Goal: Information Seeking & Learning: Compare options

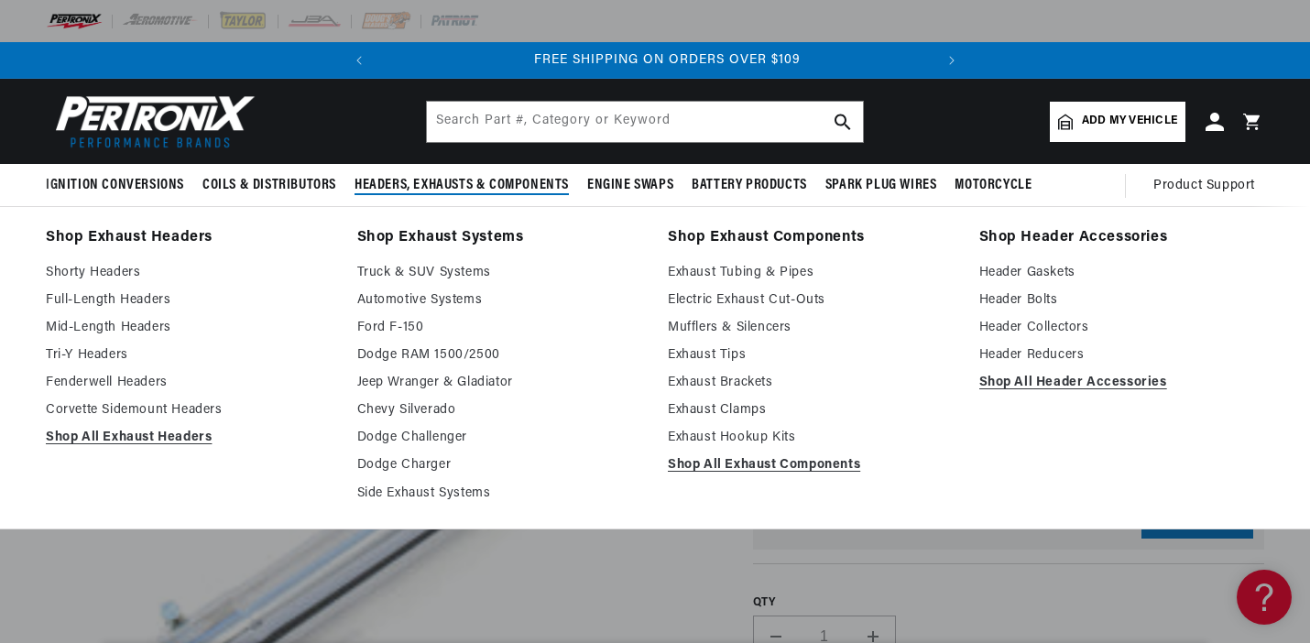
scroll to position [0, 555]
click at [680, 355] on link "Exhaust Tips" at bounding box center [811, 356] width 286 height 22
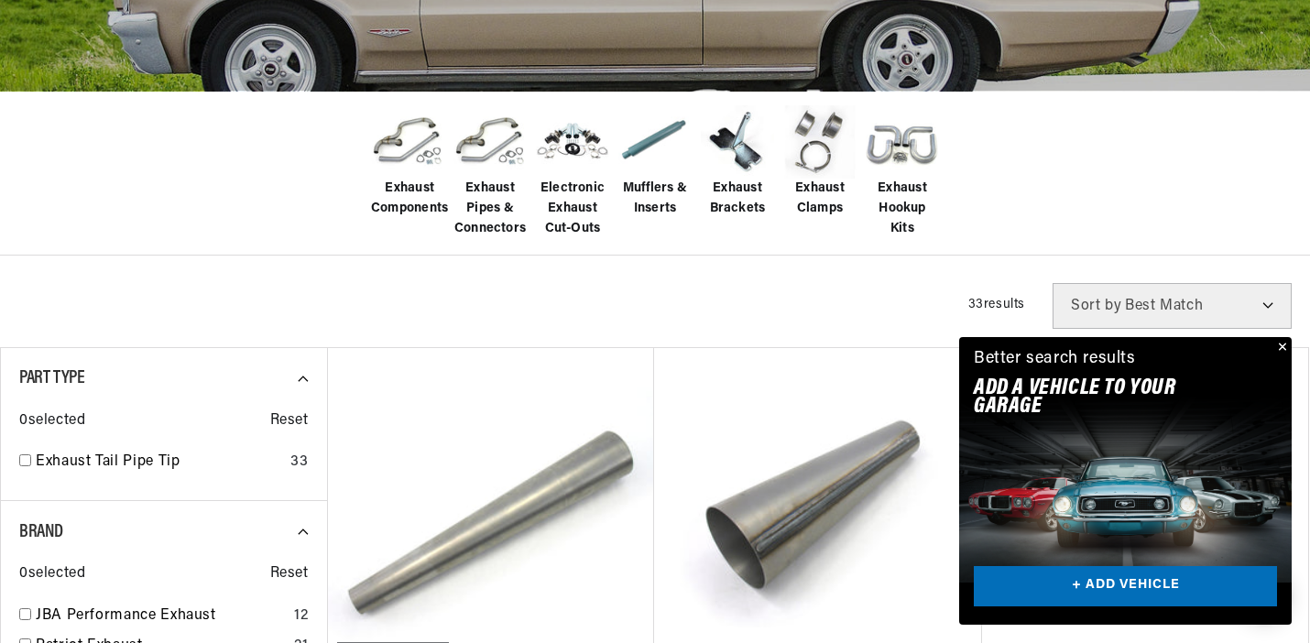
scroll to position [453, 0]
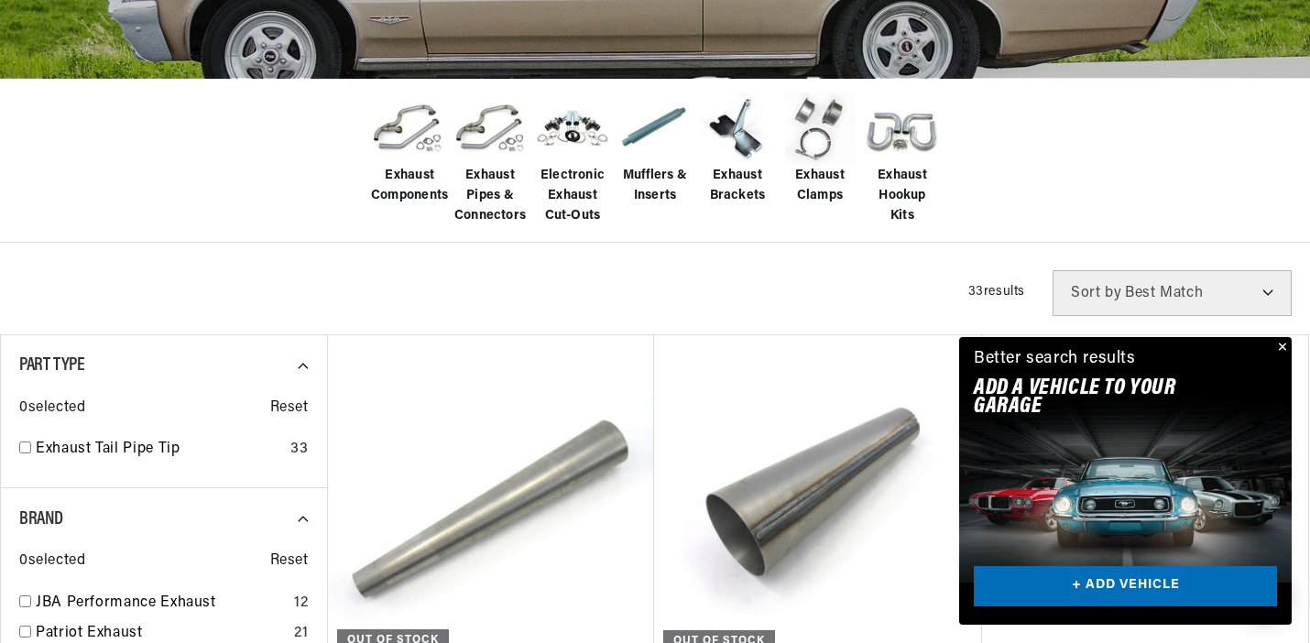
click at [1280, 350] on button "Close" at bounding box center [1281, 348] width 22 height 22
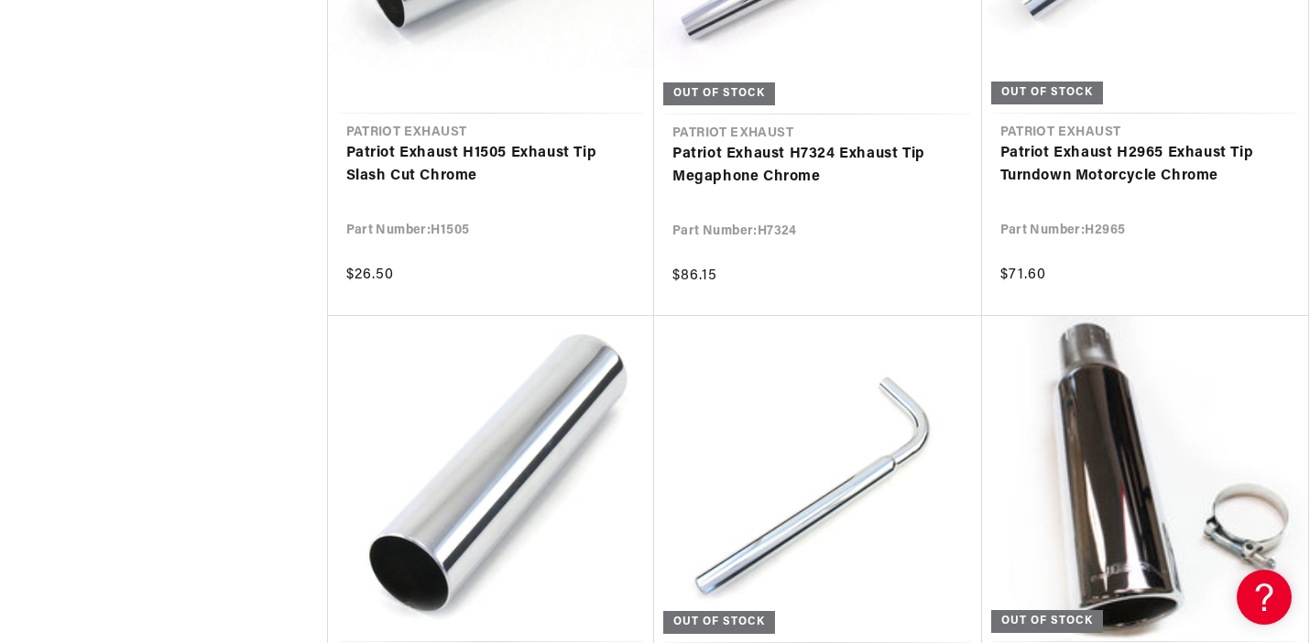
scroll to position [0, 0]
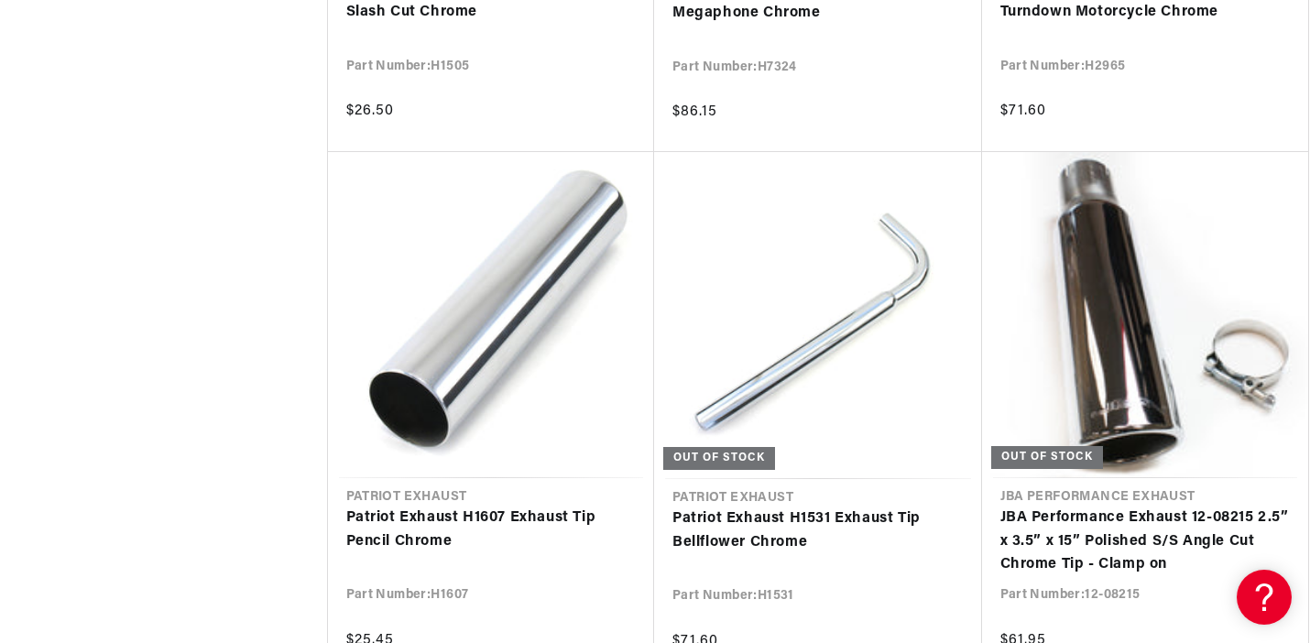
scroll to position [2221, 0]
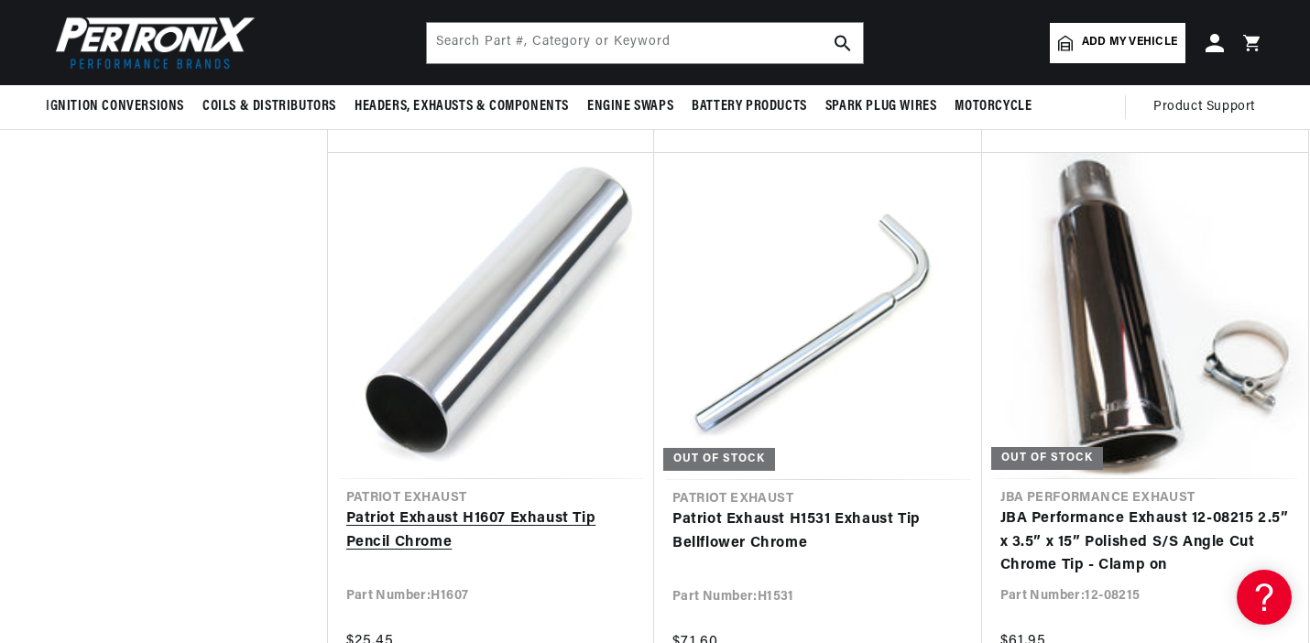
click at [427, 521] on link "Patriot Exhaust H1607 Exhaust Tip Pencil Chrome" at bounding box center [491, 531] width 290 height 47
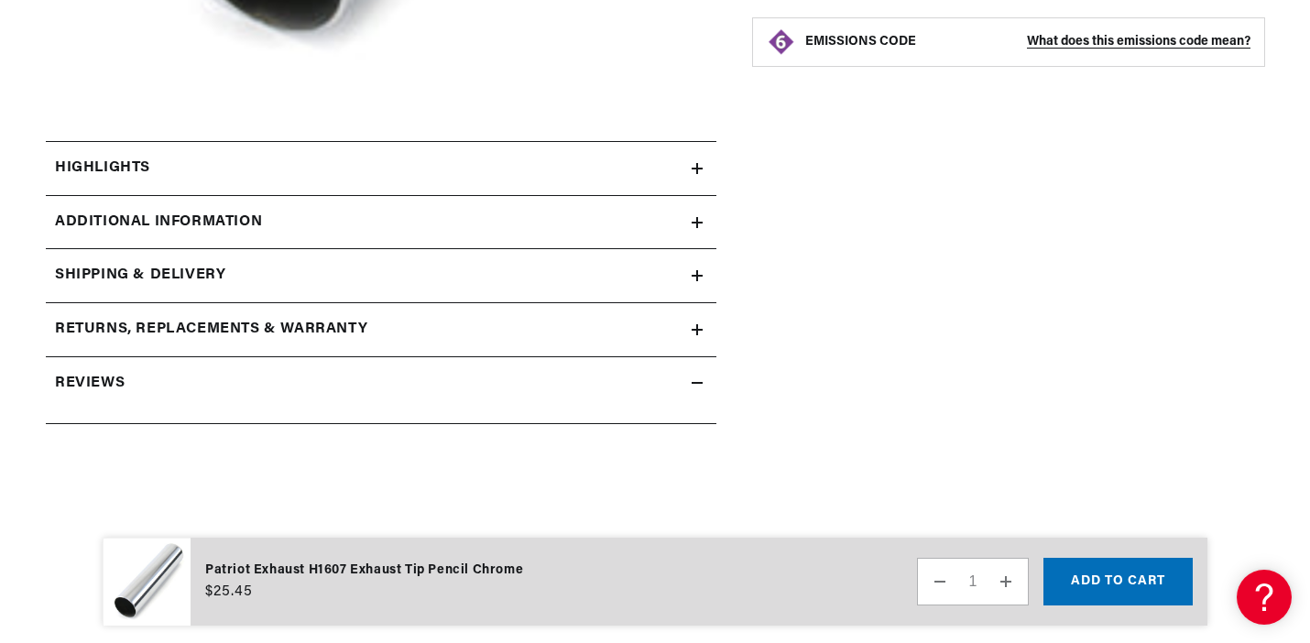
scroll to position [57, 0]
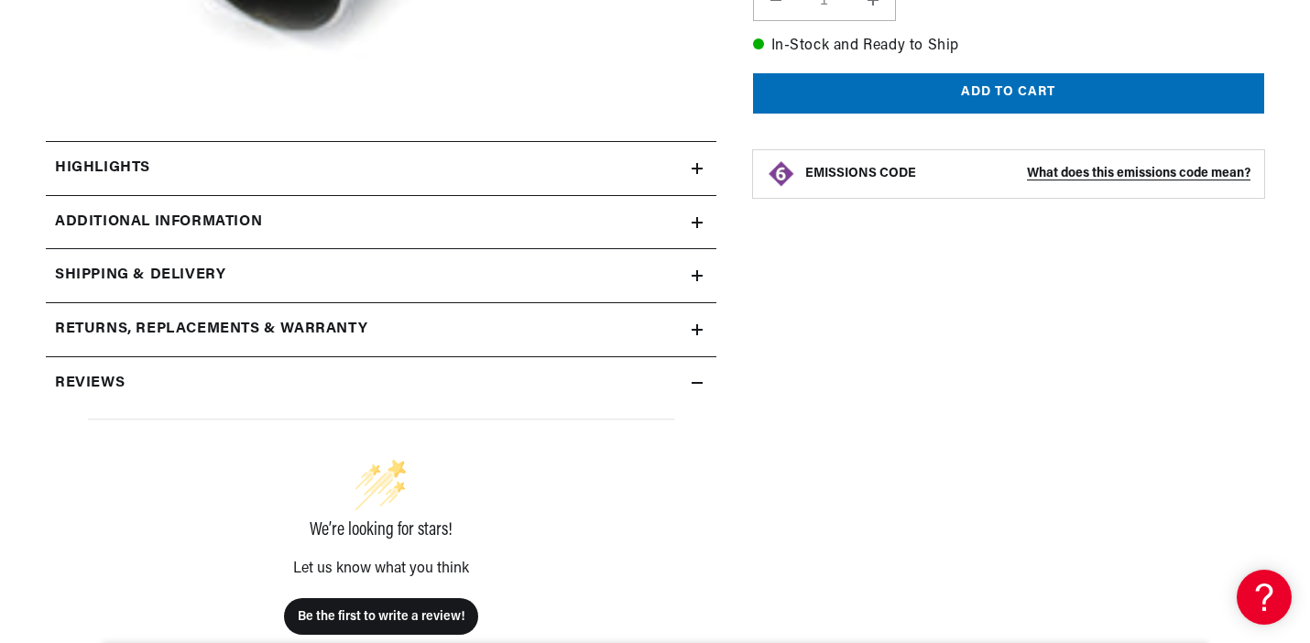
click at [645, 220] on div "Additional Information" at bounding box center [369, 223] width 646 height 24
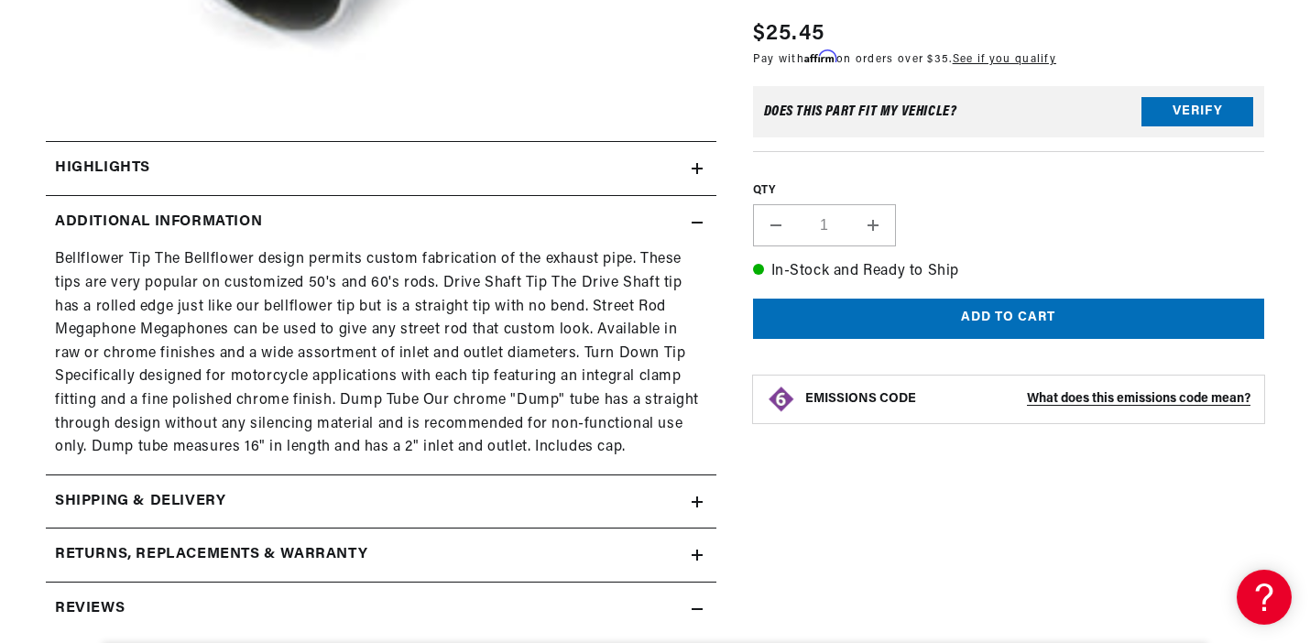
click at [660, 168] on div "Highlights" at bounding box center [369, 169] width 646 height 24
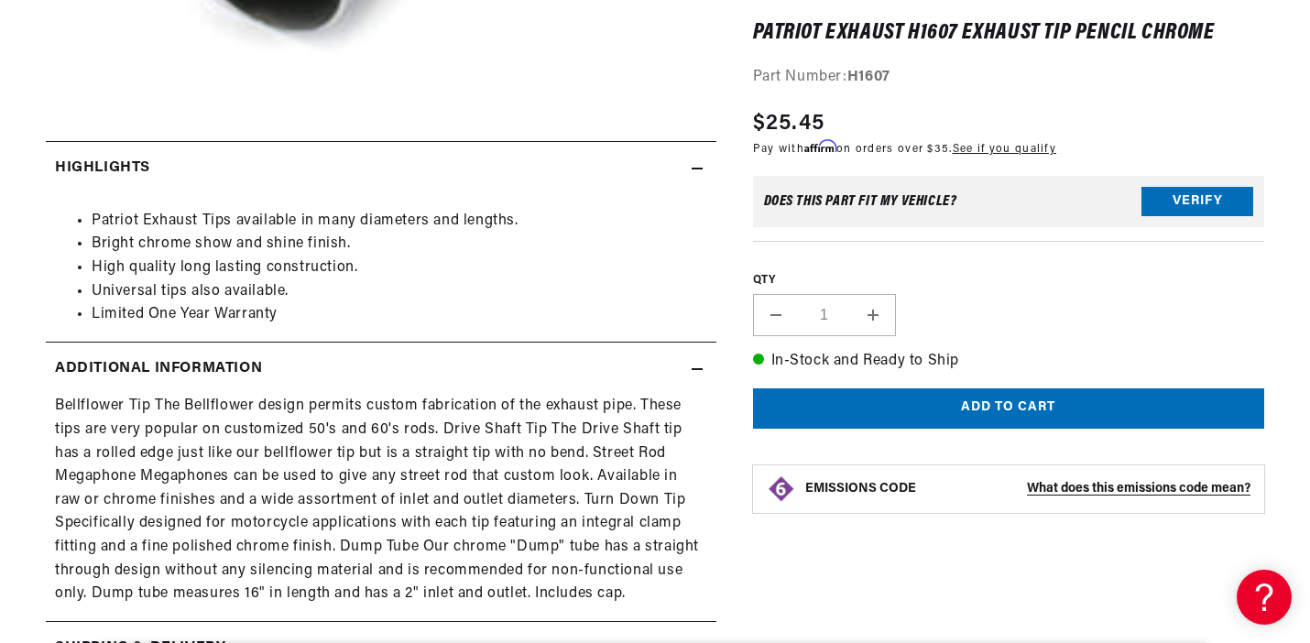
click at [659, 175] on div "Highlights" at bounding box center [369, 169] width 646 height 24
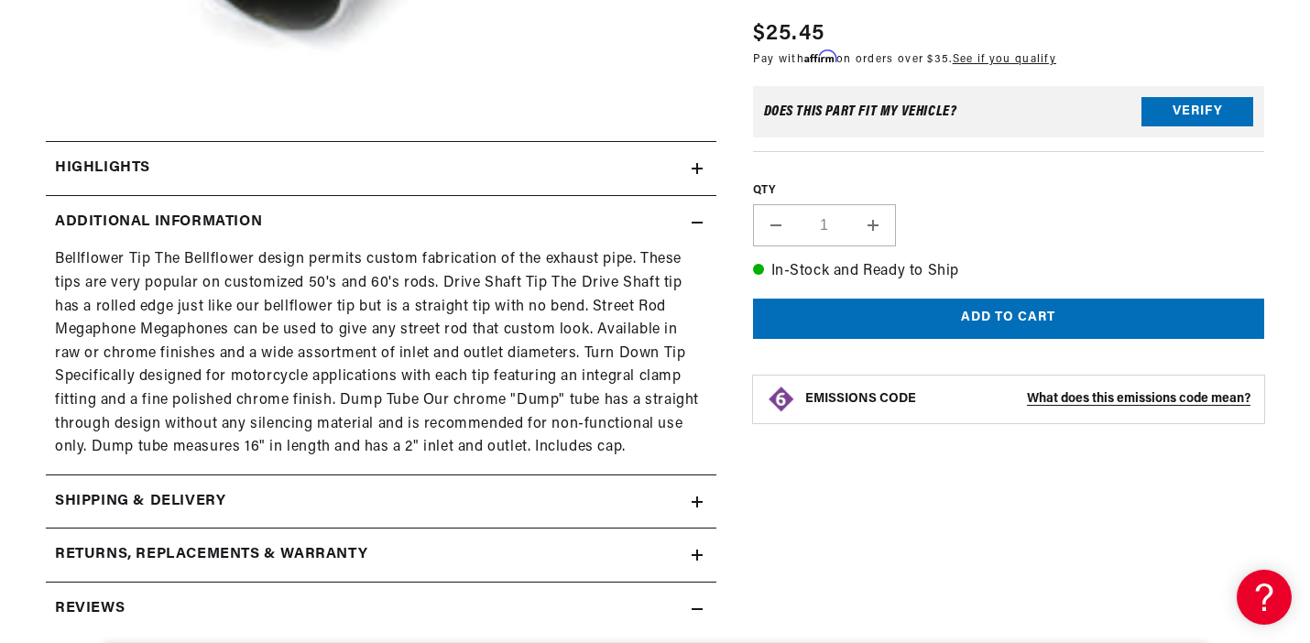
click at [646, 213] on div "Additional Information" at bounding box center [369, 223] width 646 height 24
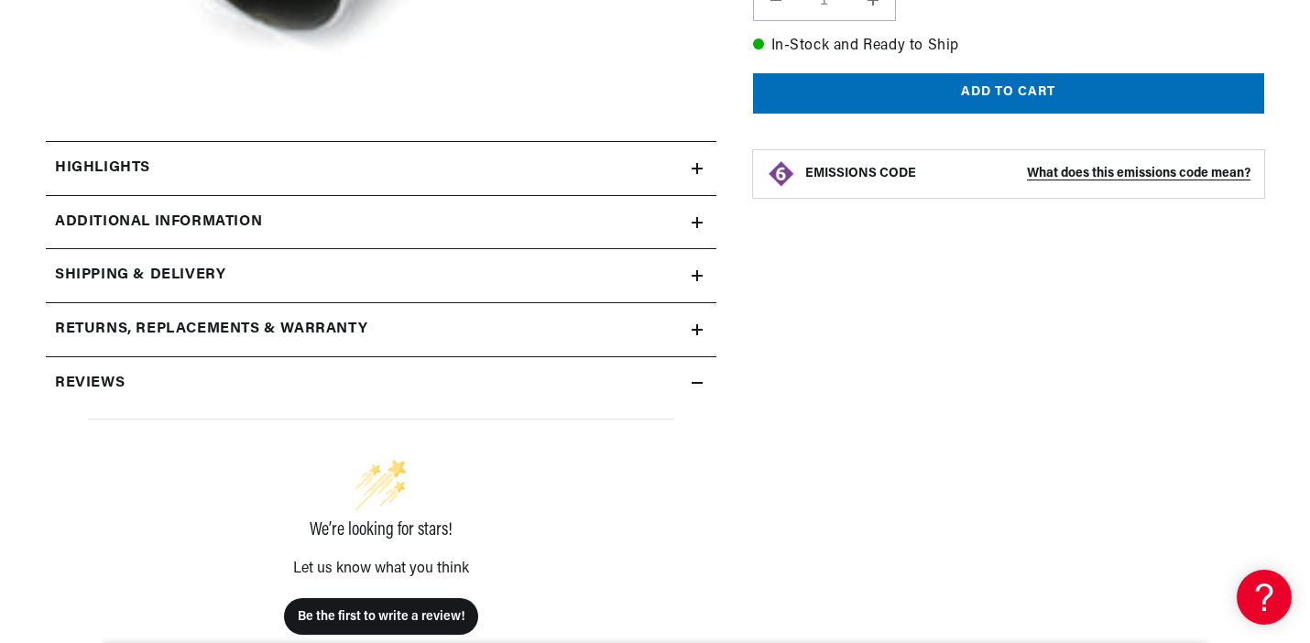
click at [622, 278] on div "Shipping & Delivery" at bounding box center [369, 276] width 646 height 24
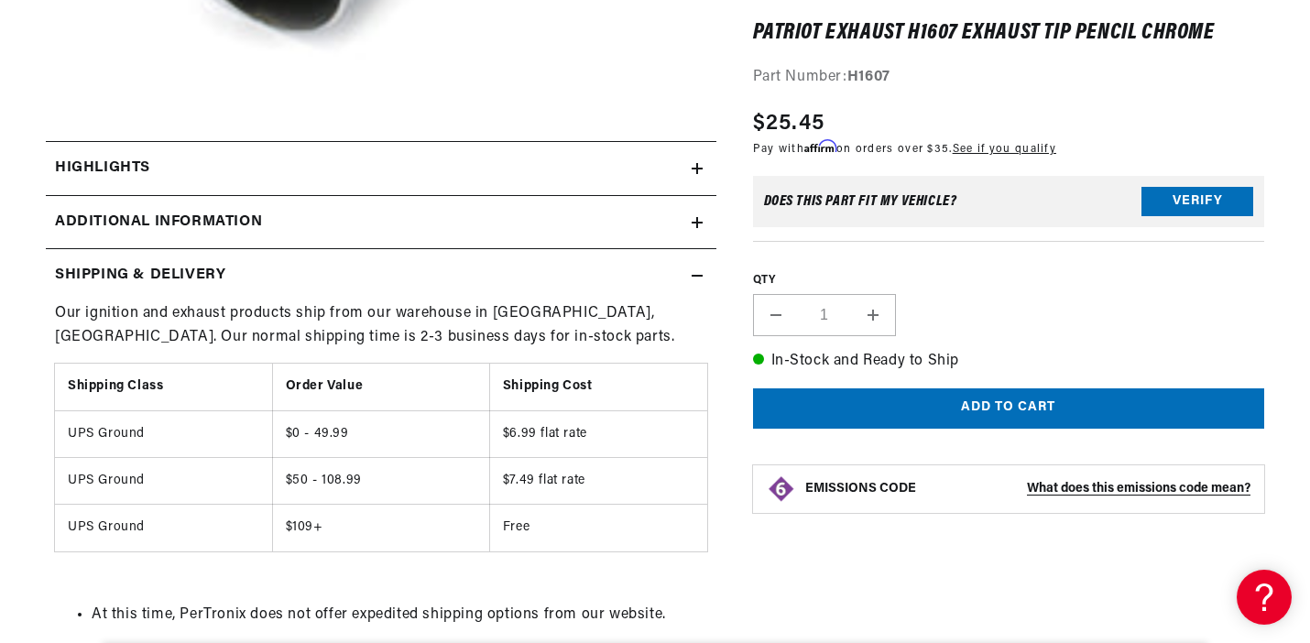
click at [622, 278] on div "Shipping & Delivery" at bounding box center [369, 276] width 646 height 24
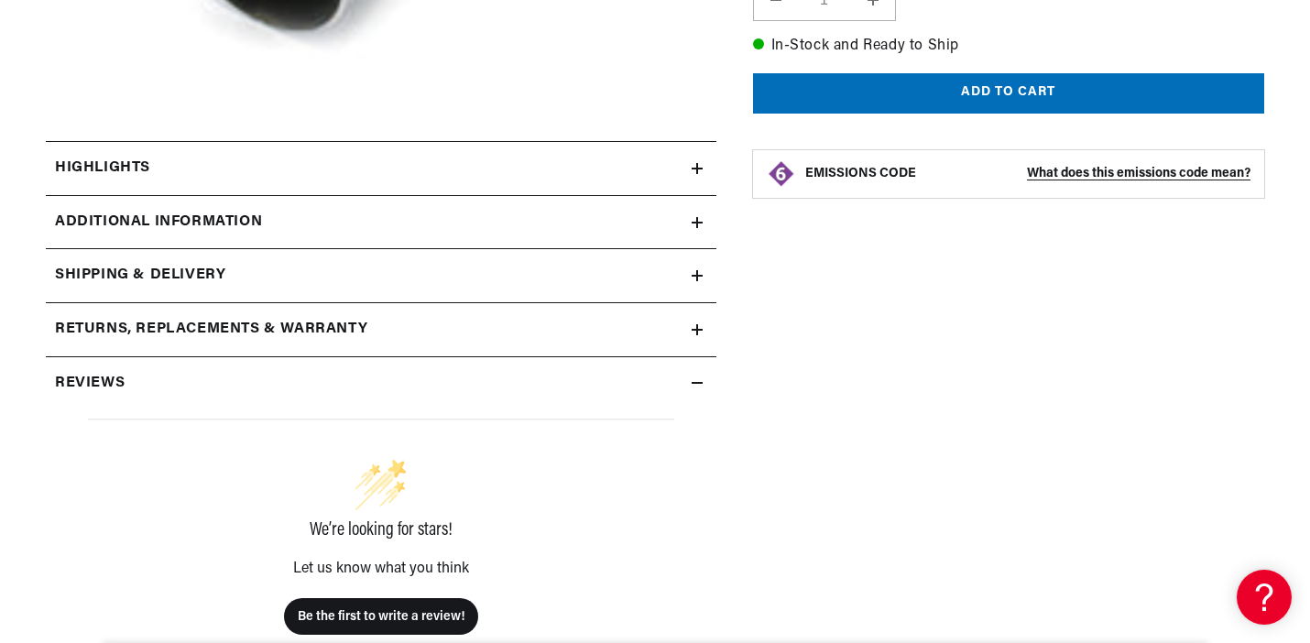
scroll to position [0, 555]
click at [607, 342] on summary "Returns, Replacements & Warranty" at bounding box center [381, 329] width 671 height 53
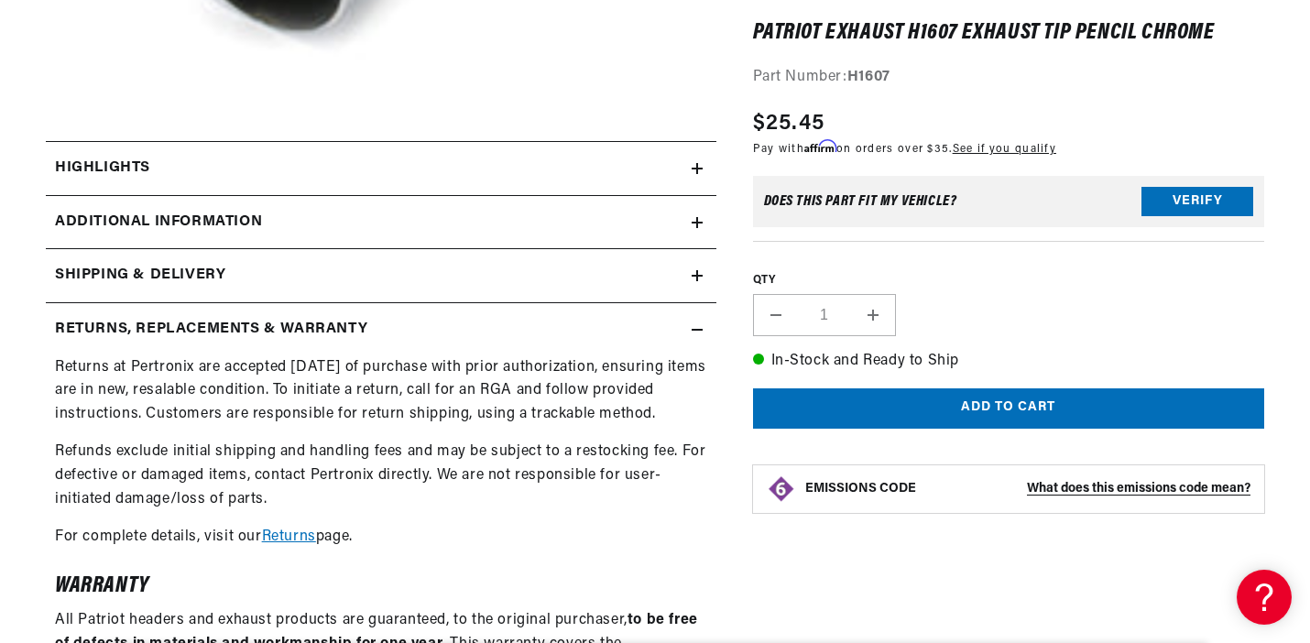
click at [607, 342] on summary "Returns, Replacements & Warranty" at bounding box center [381, 329] width 671 height 53
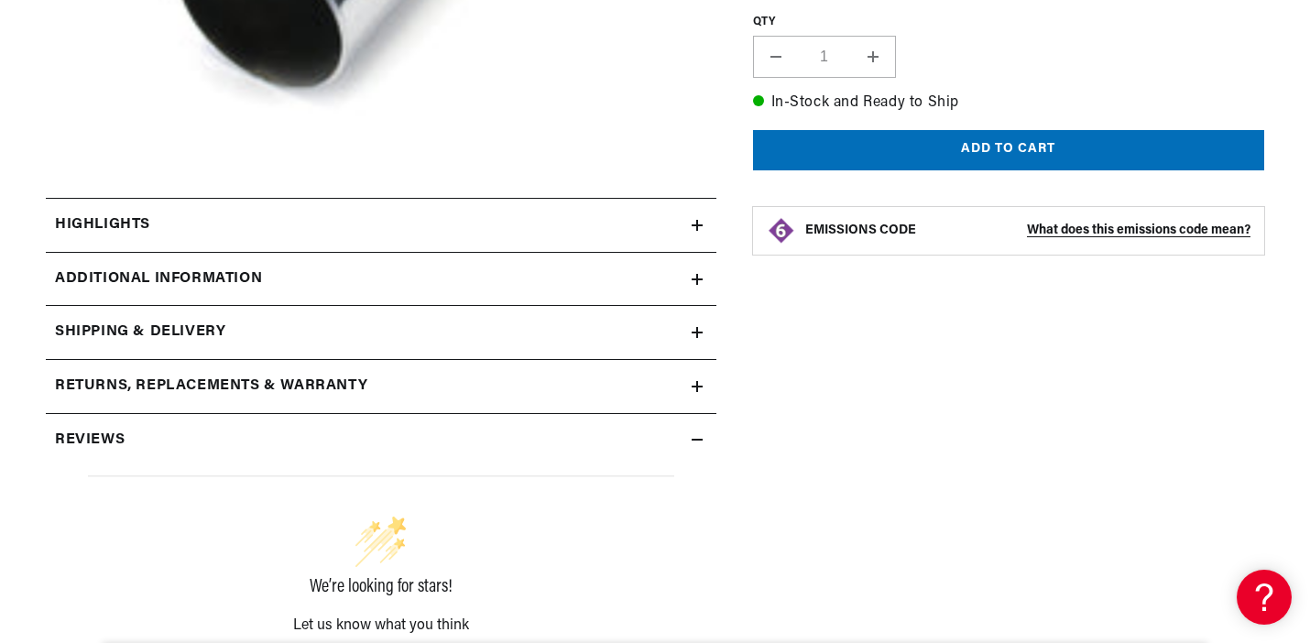
scroll to position [797, 0]
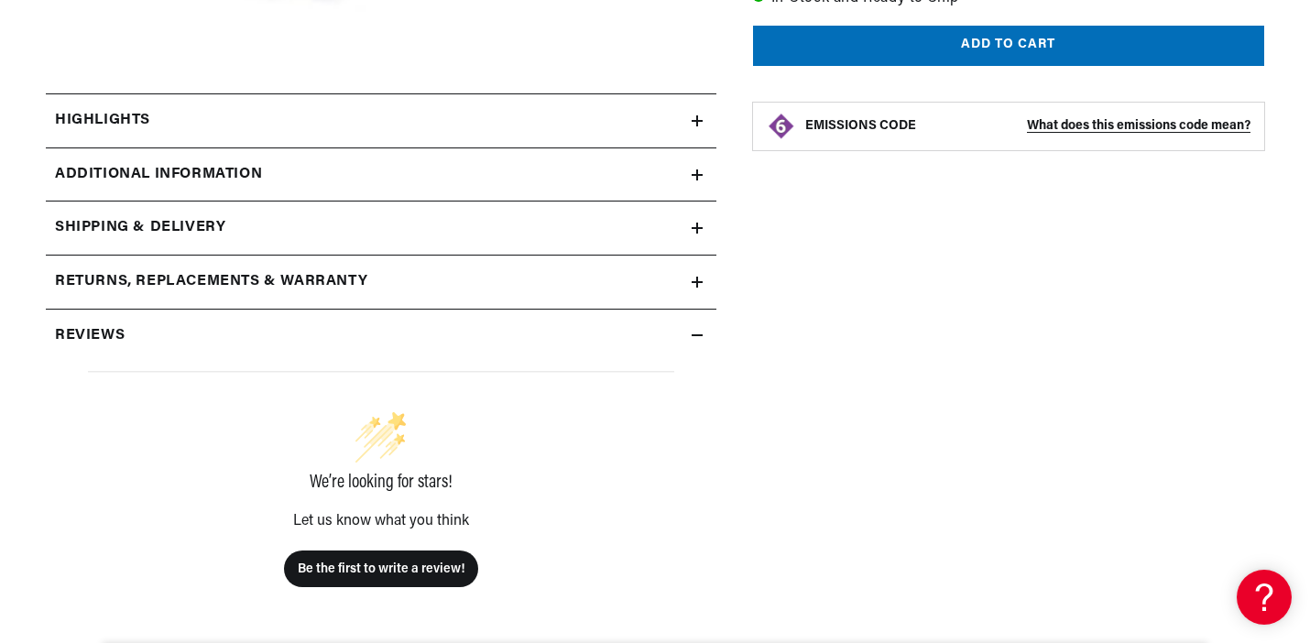
click at [693, 115] on icon at bounding box center [697, 120] width 11 height 11
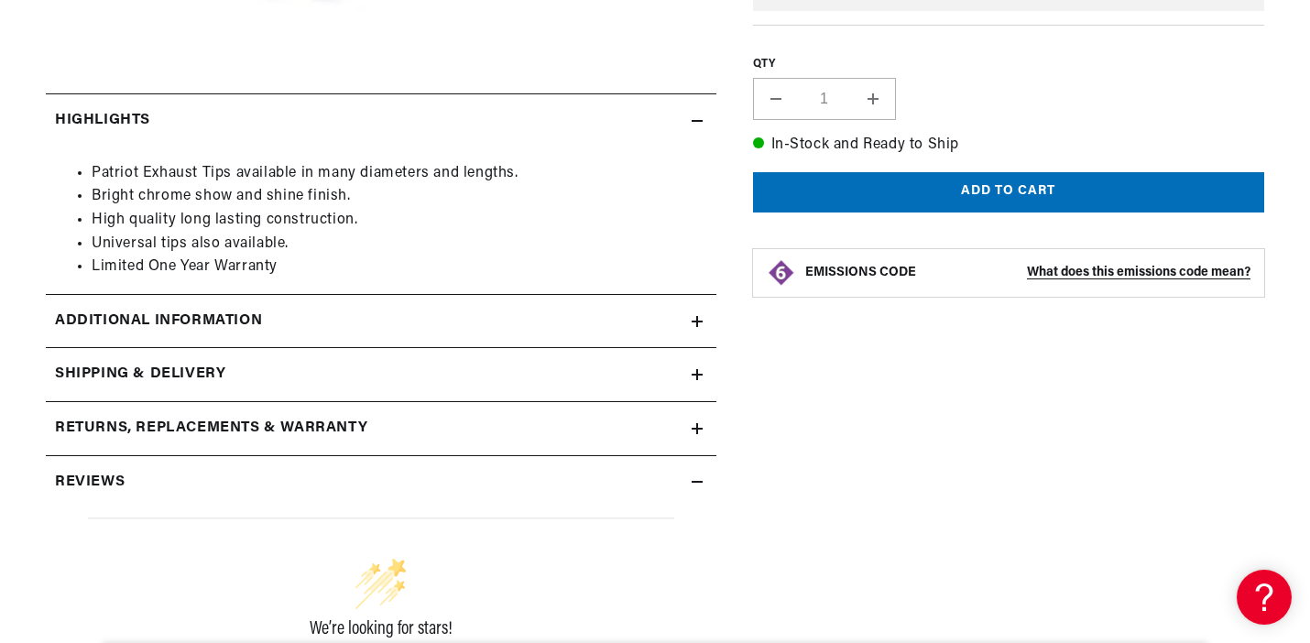
click at [693, 115] on icon at bounding box center [697, 120] width 11 height 11
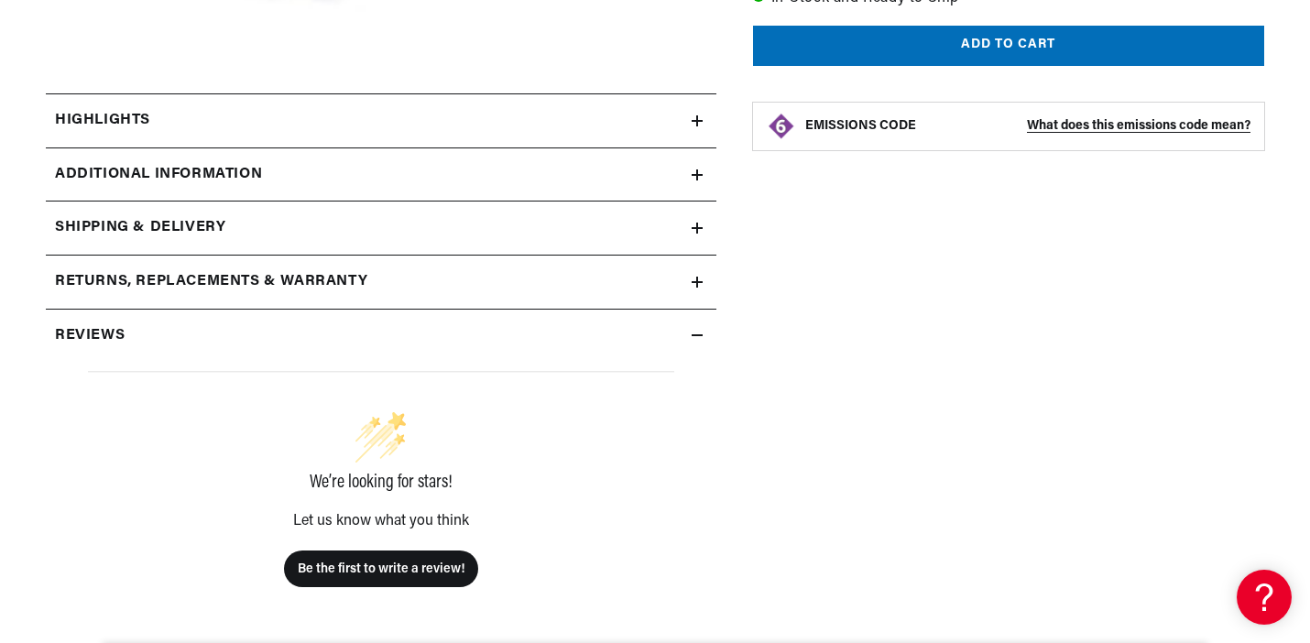
click at [693, 156] on summary "Additional Information" at bounding box center [381, 174] width 671 height 53
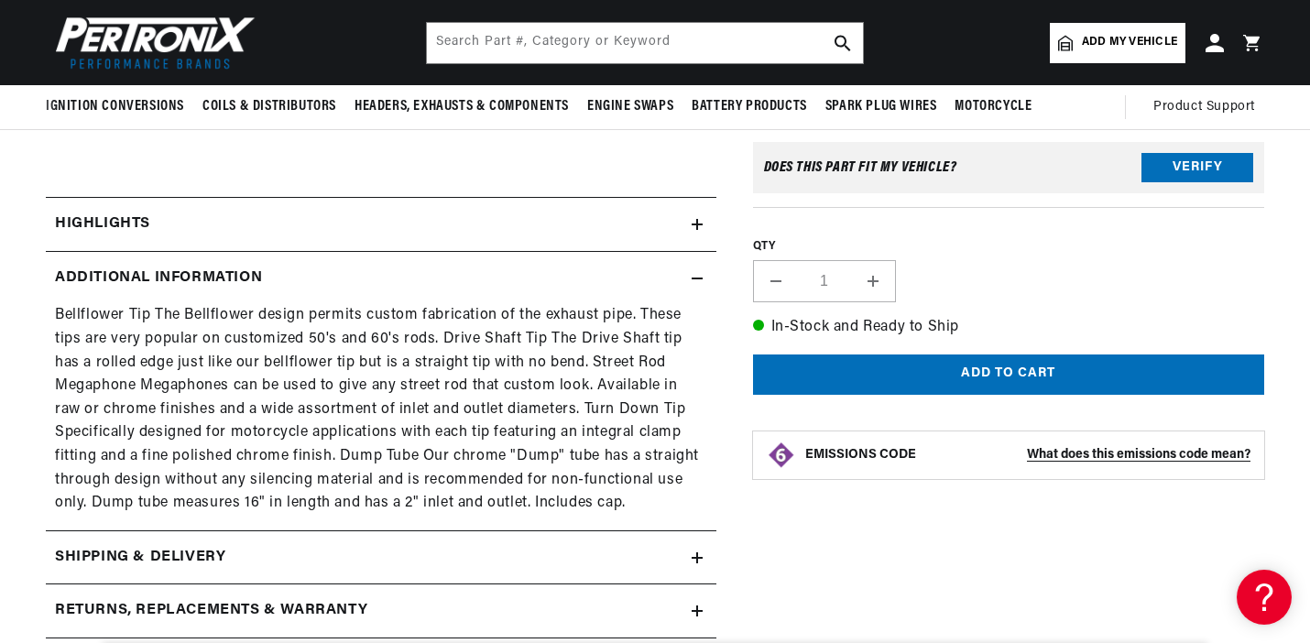
scroll to position [0, 555]
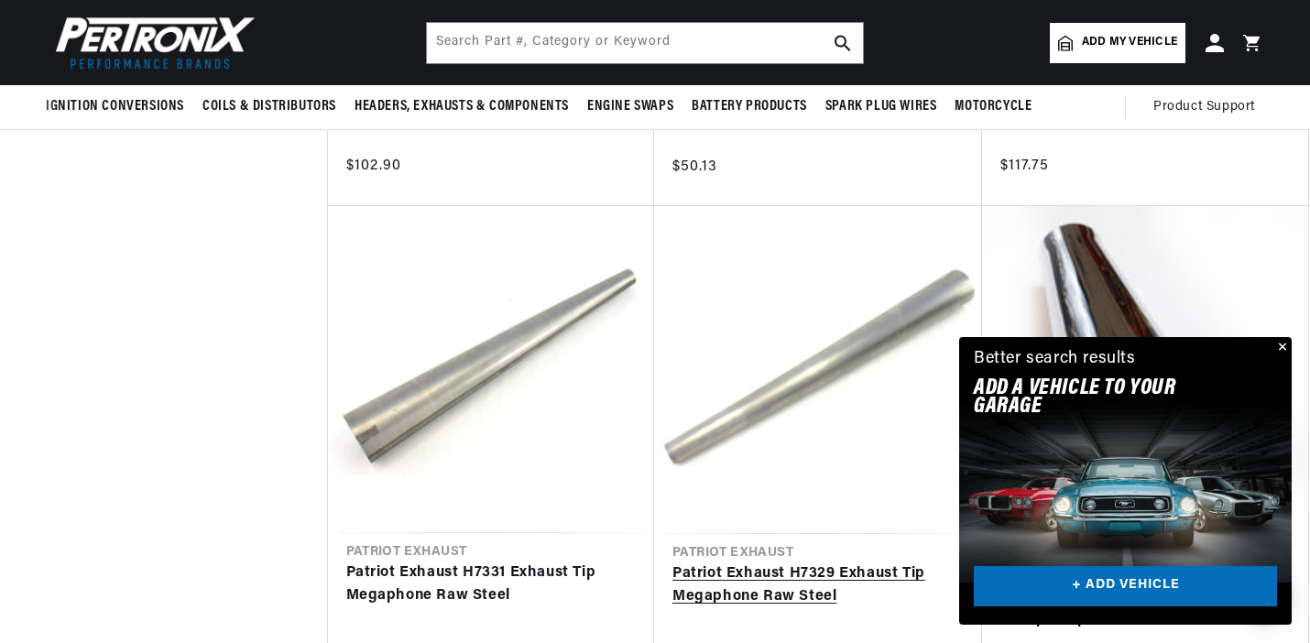
scroll to position [3042, 0]
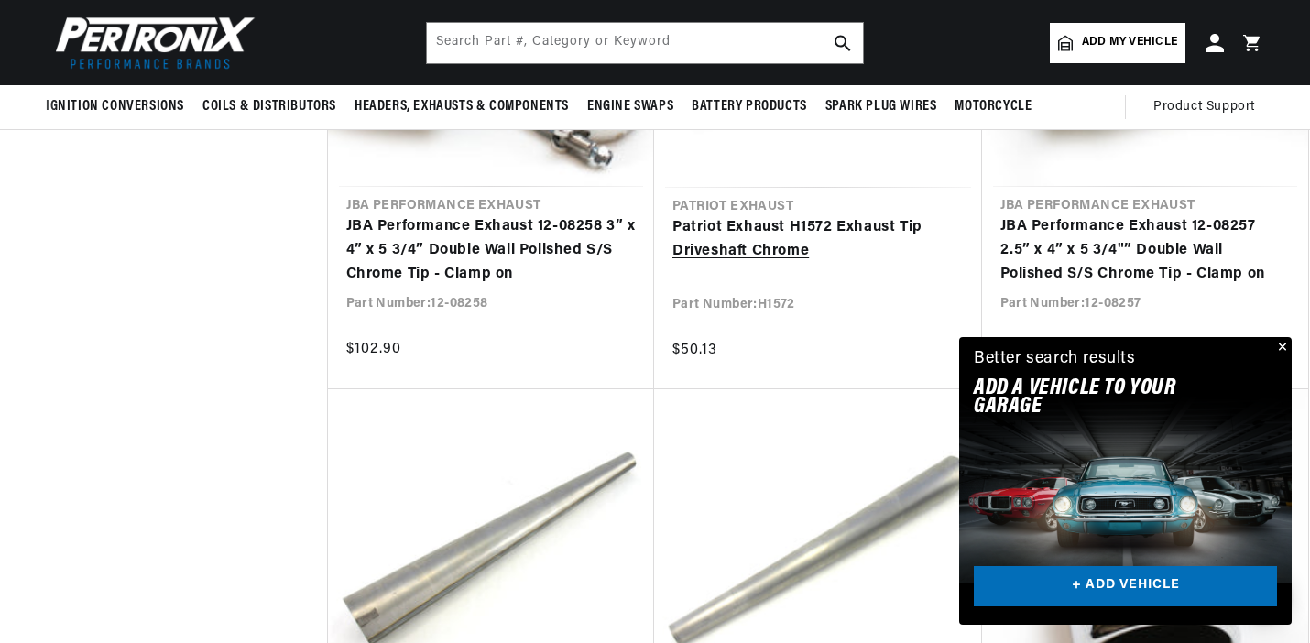
click at [816, 216] on link "Patriot Exhaust H1572 Exhaust Tip Driveshaft Chrome" at bounding box center [818, 239] width 291 height 47
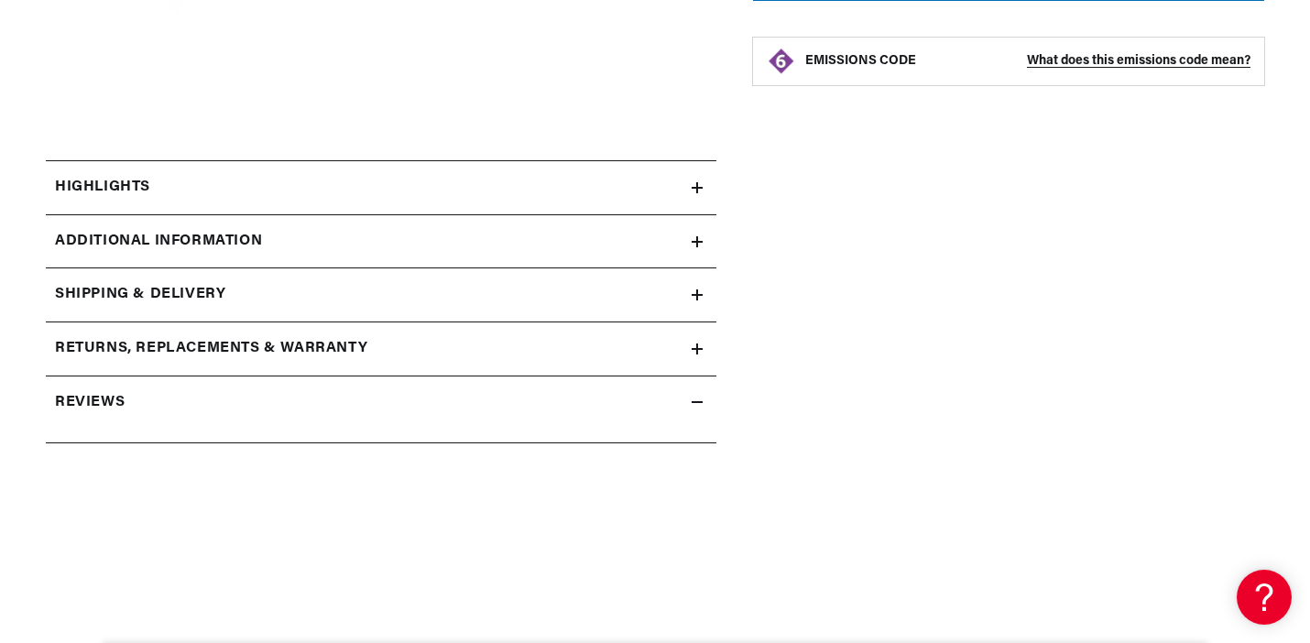
scroll to position [57, 0]
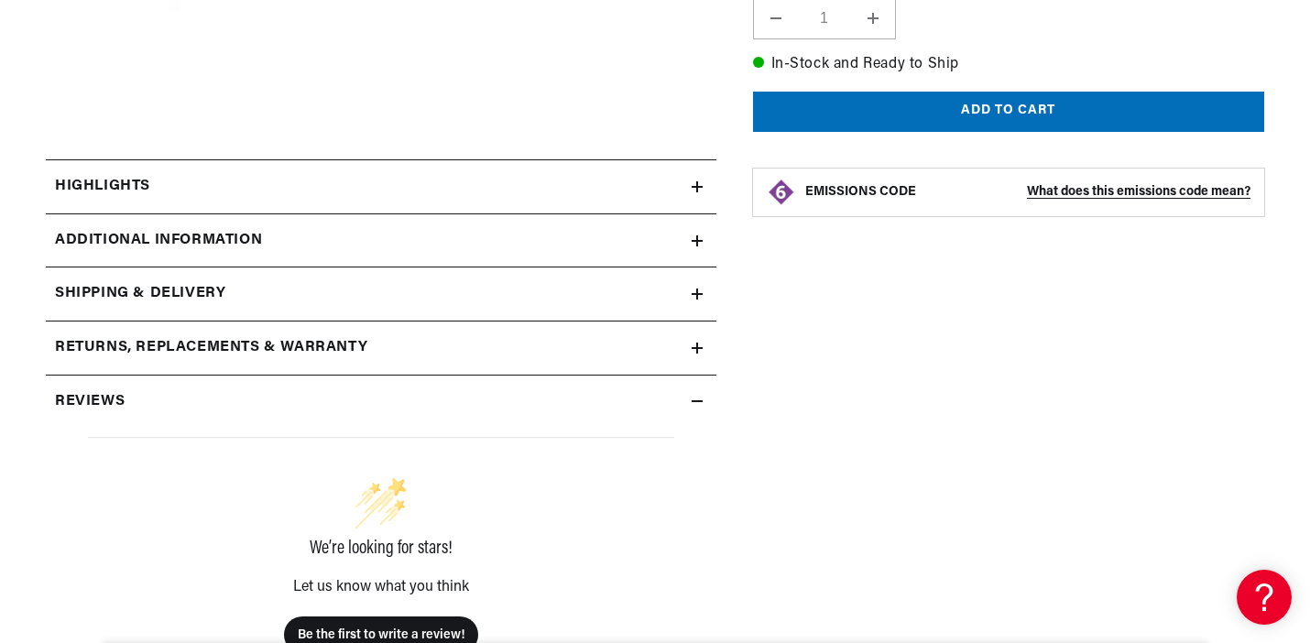
click at [630, 189] on div "Highlights" at bounding box center [369, 187] width 646 height 24
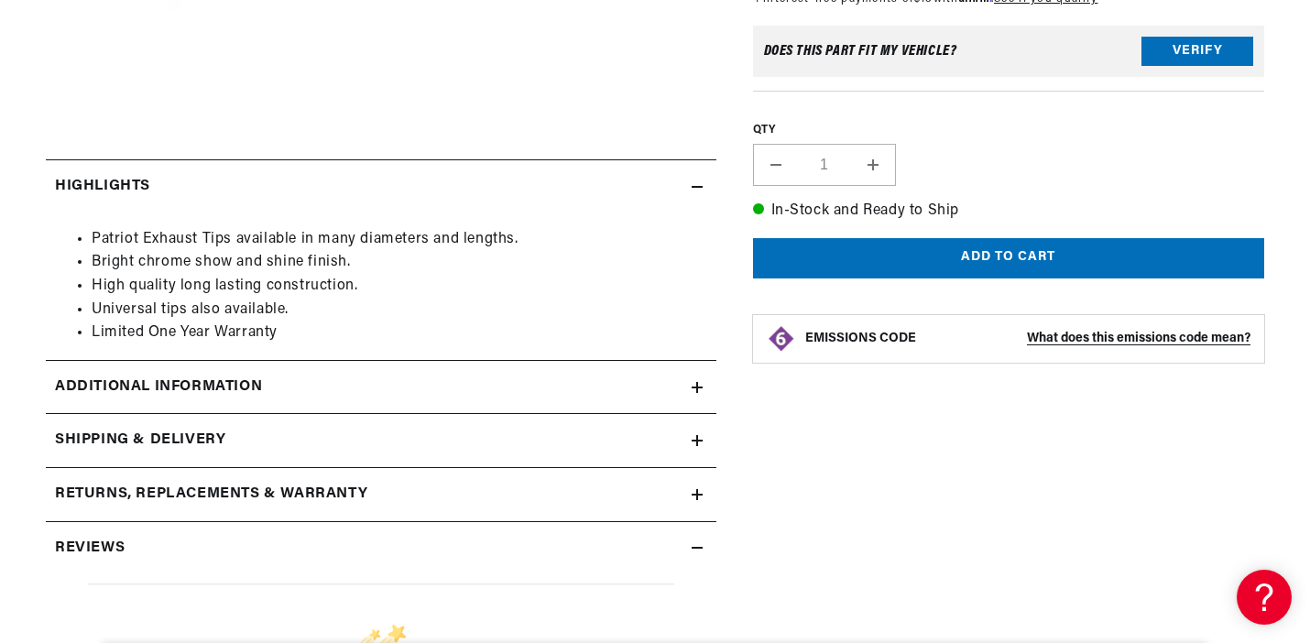
click at [542, 408] on summary "Additional Information" at bounding box center [381, 387] width 671 height 53
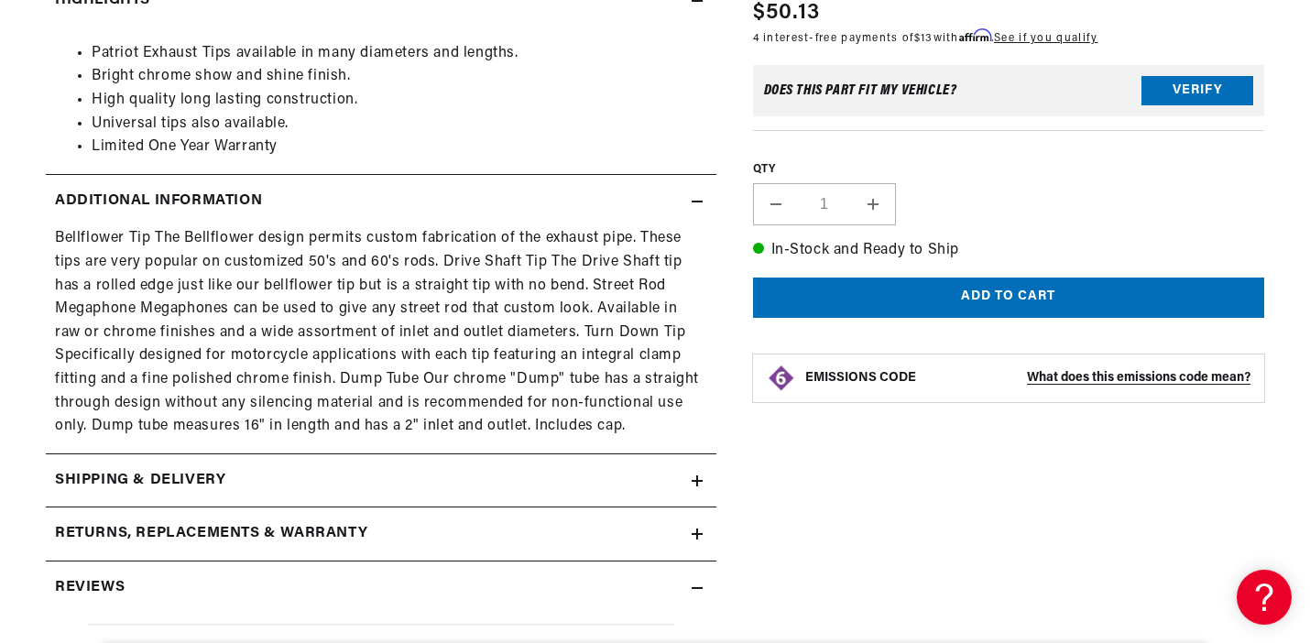
scroll to position [1026, 0]
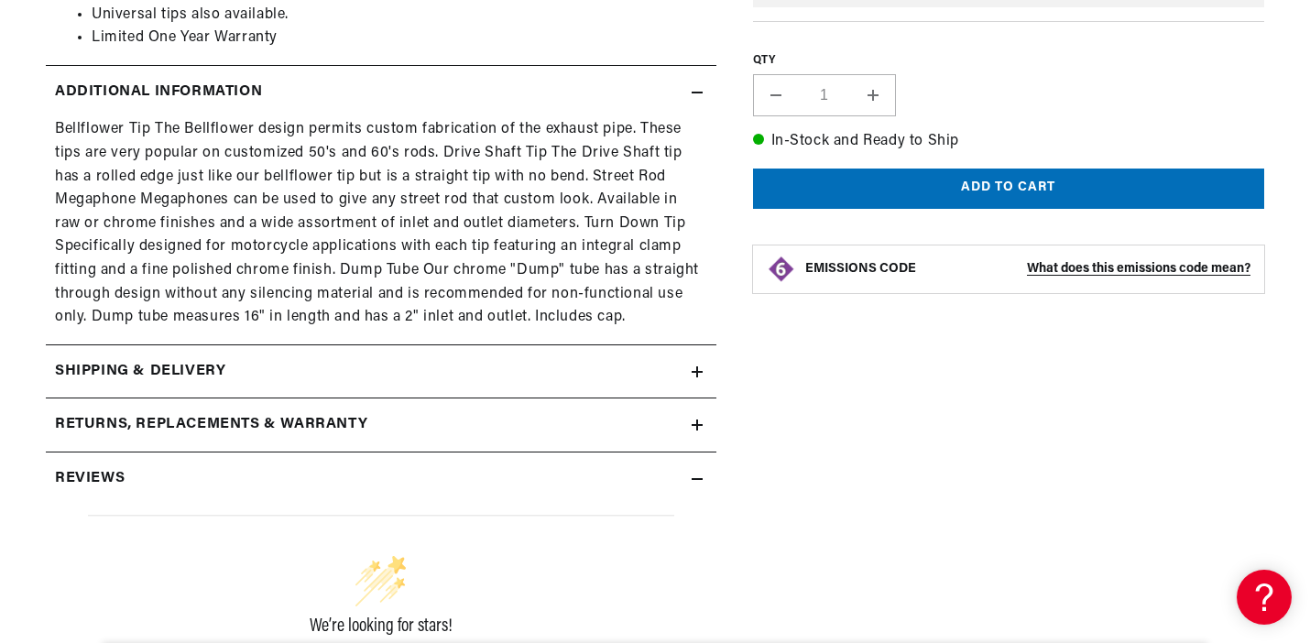
click at [561, 441] on summary "Returns, Replacements & Warranty" at bounding box center [381, 425] width 671 height 53
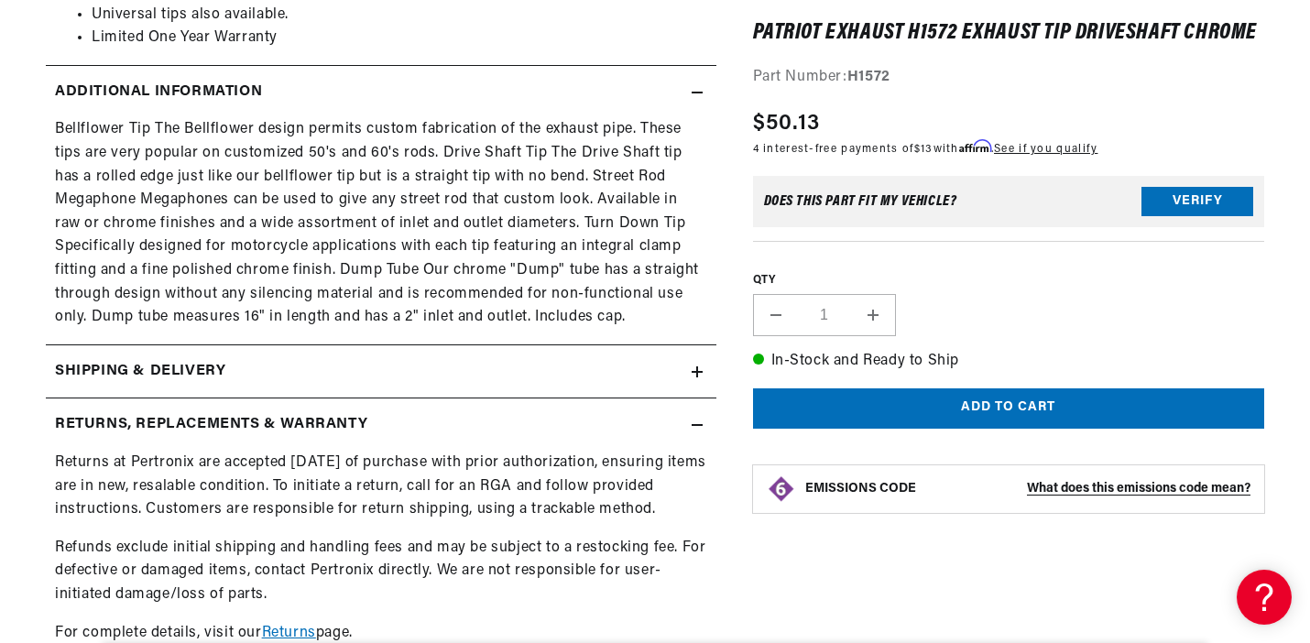
click at [586, 380] on div "Shipping & Delivery" at bounding box center [369, 372] width 646 height 24
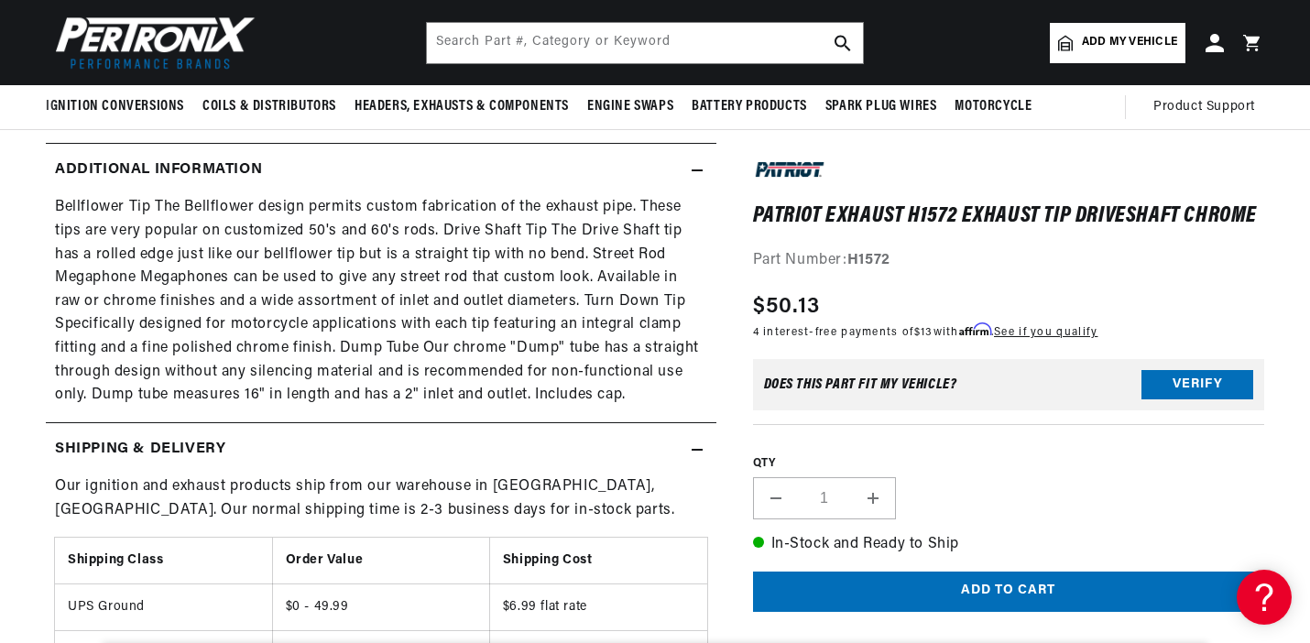
scroll to position [690, 0]
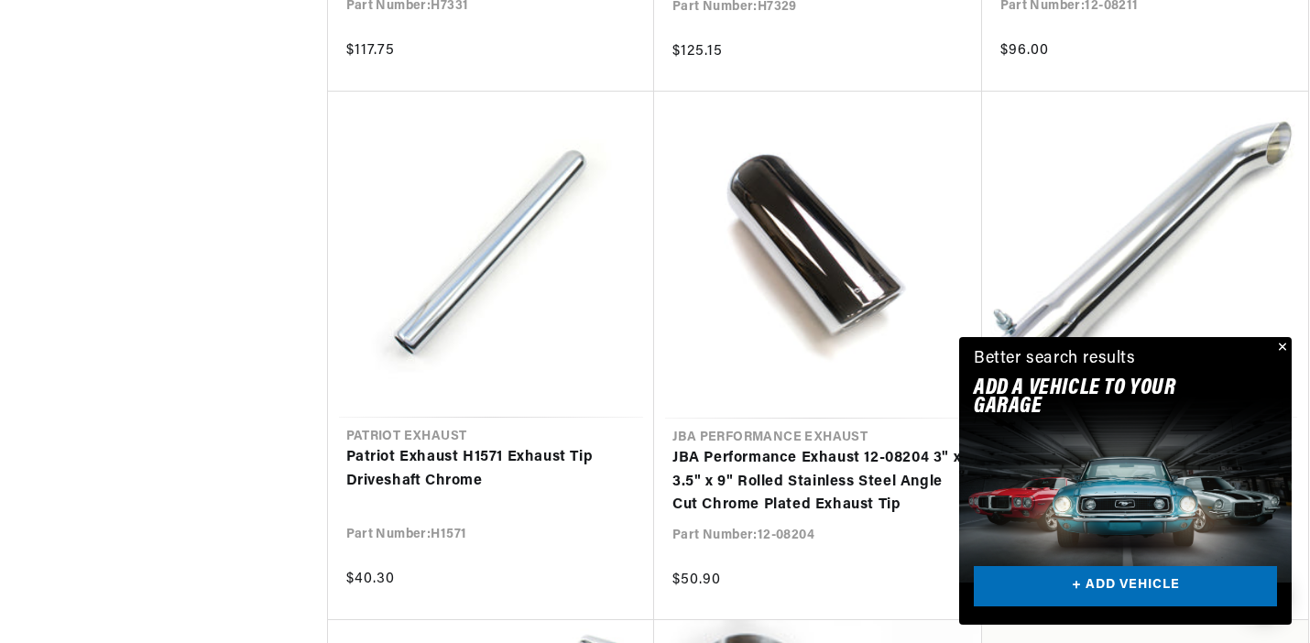
scroll to position [3881, 0]
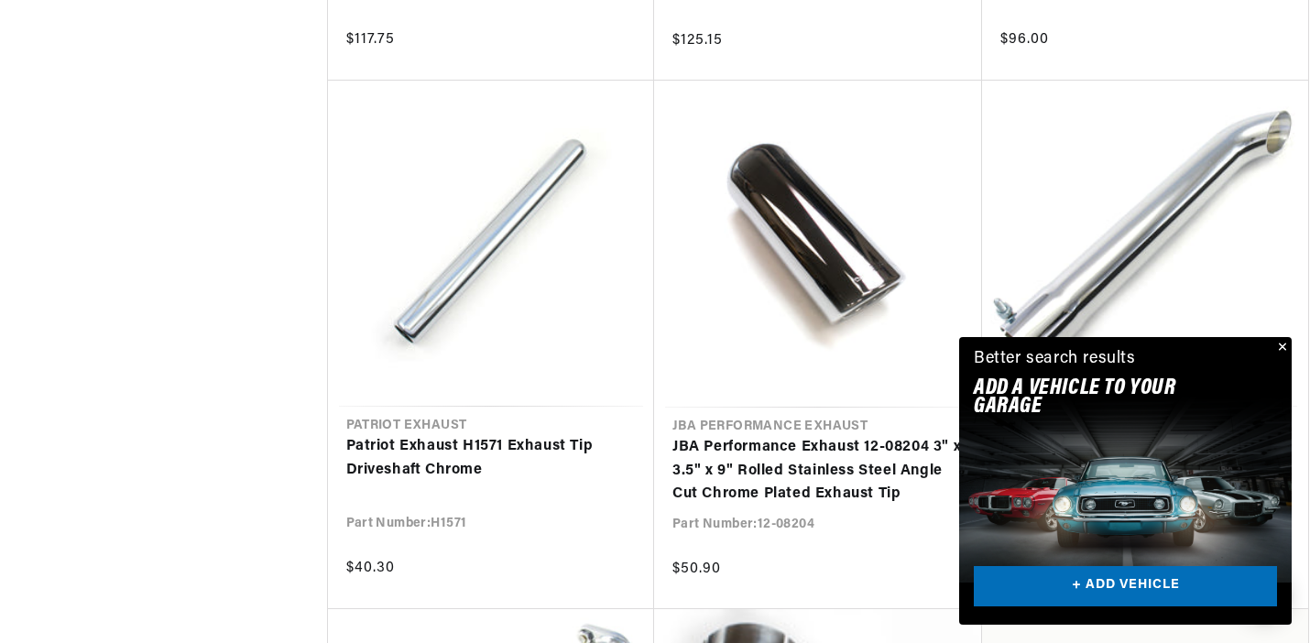
click at [1290, 345] on button "Close" at bounding box center [1281, 348] width 22 height 22
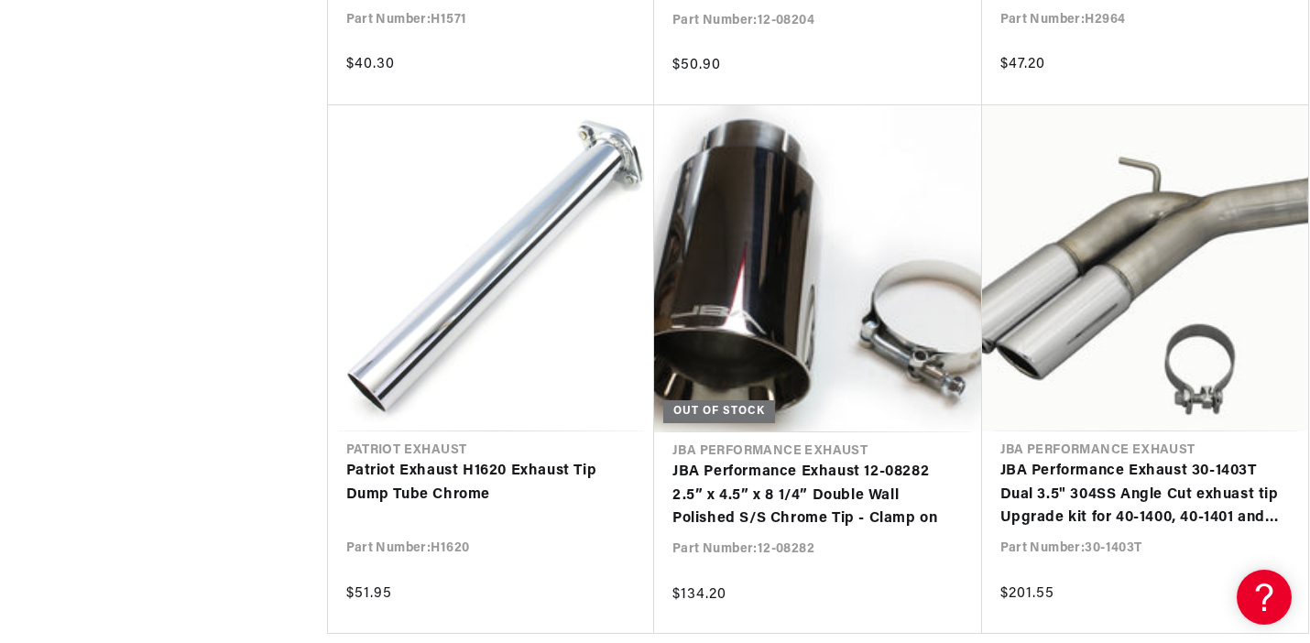
scroll to position [0, 520]
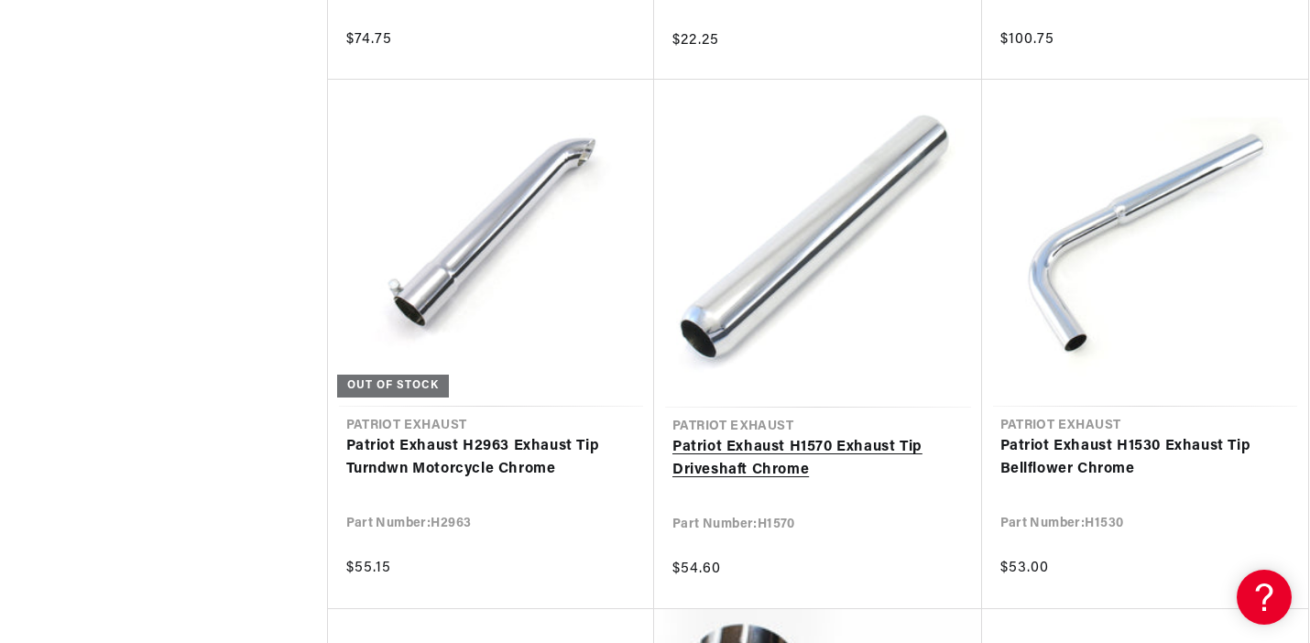
scroll to position [5469, 0]
click at [716, 453] on link "Patriot Exhaust H1570 Exhaust Tip Driveshaft Chrome" at bounding box center [818, 458] width 291 height 47
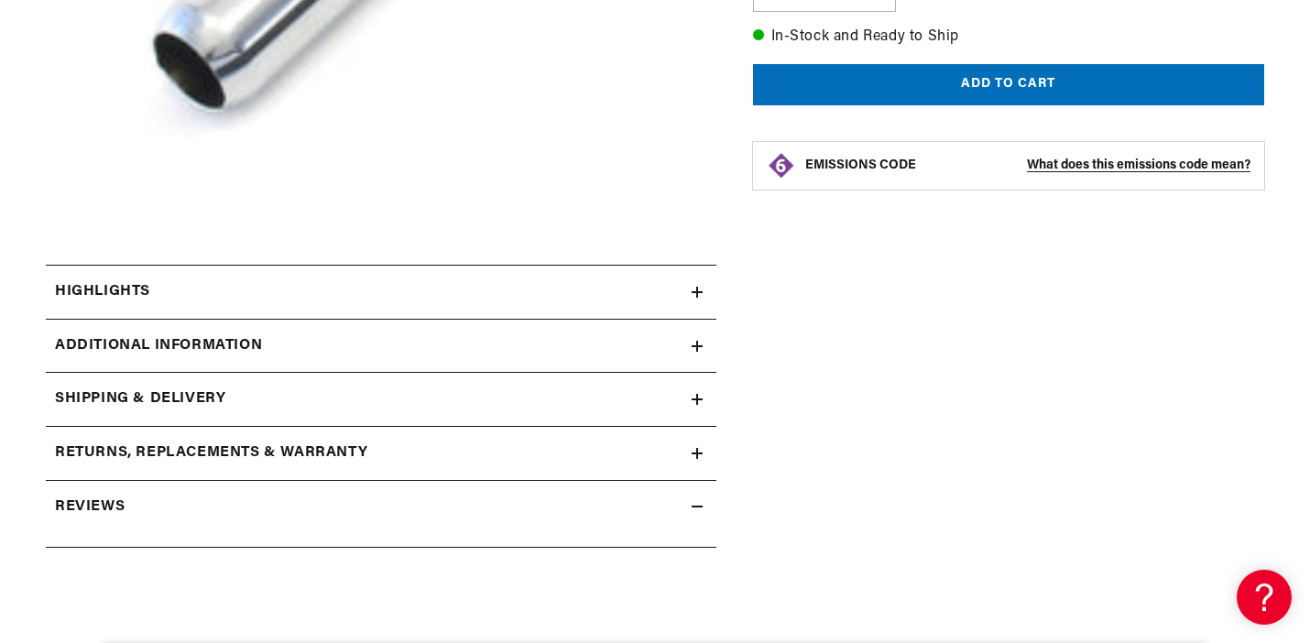
click at [664, 365] on summary "Additional Information" at bounding box center [381, 346] width 671 height 53
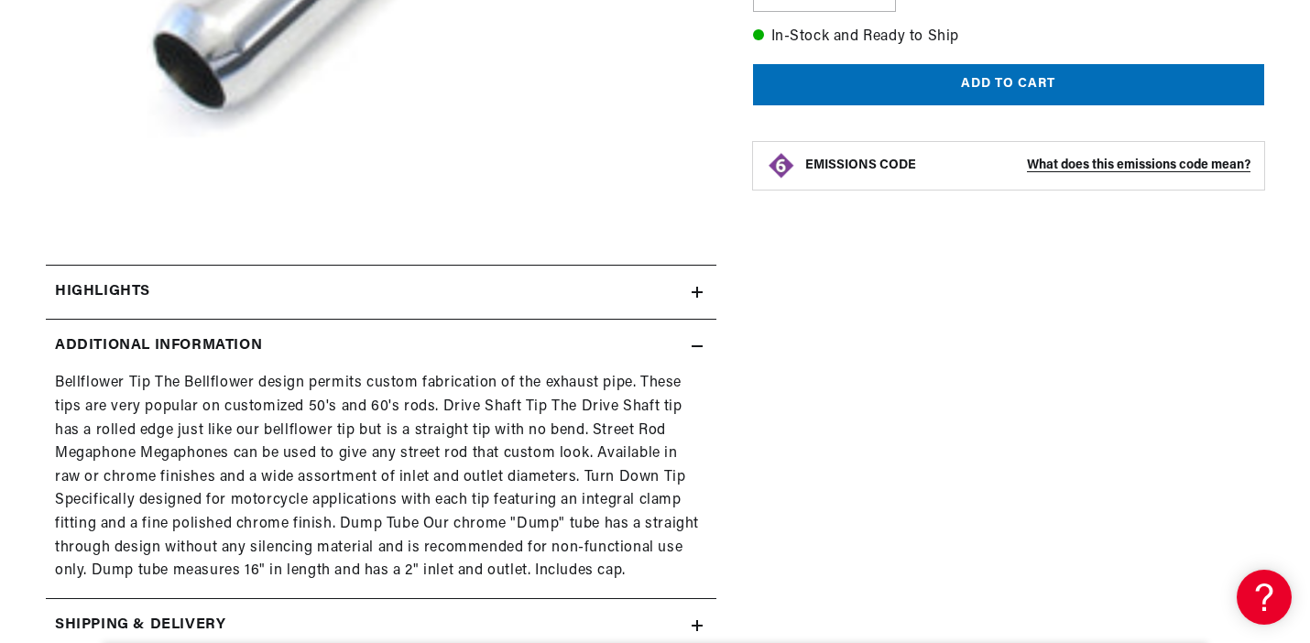
scroll to position [57, 0]
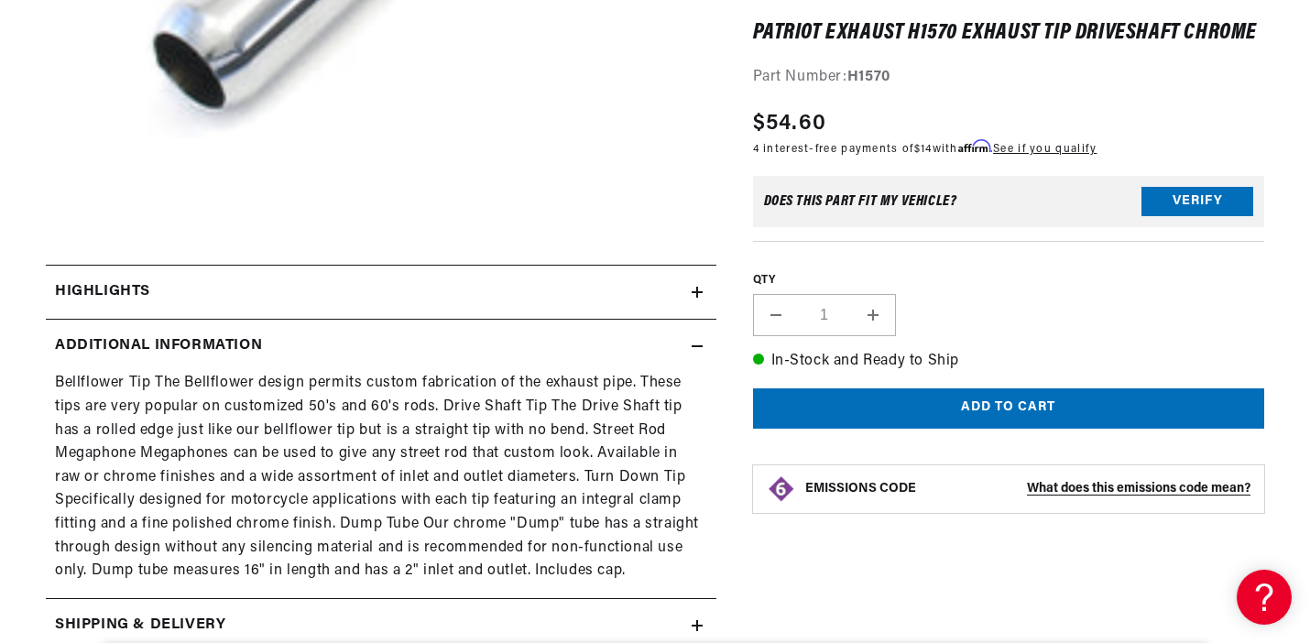
click at [669, 355] on div "Additional Information" at bounding box center [369, 346] width 646 height 24
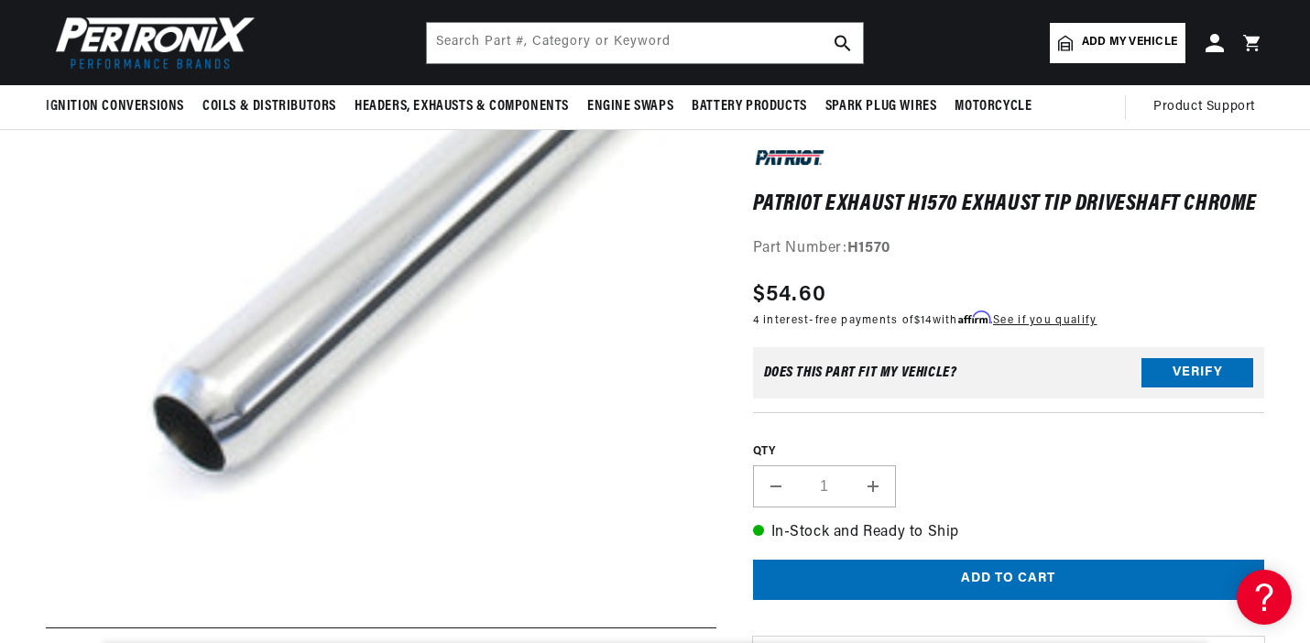
scroll to position [0, 0]
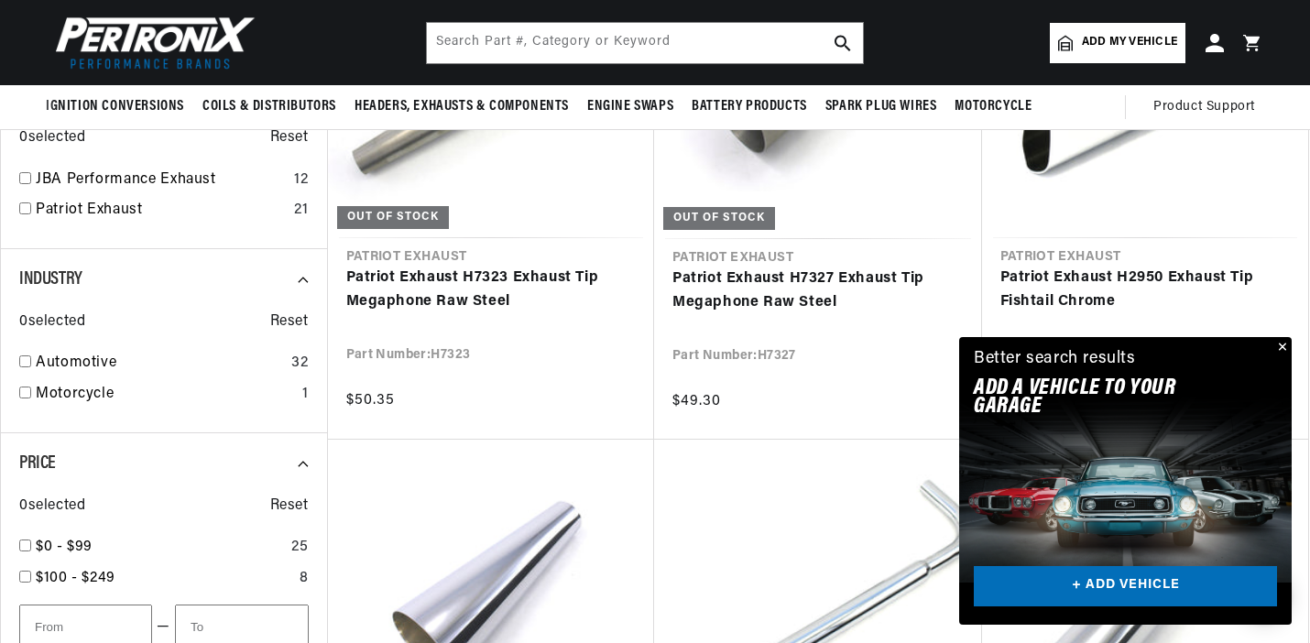
scroll to position [0, 555]
click at [1284, 348] on button "Close" at bounding box center [1281, 348] width 22 height 22
